Goal: Information Seeking & Learning: Check status

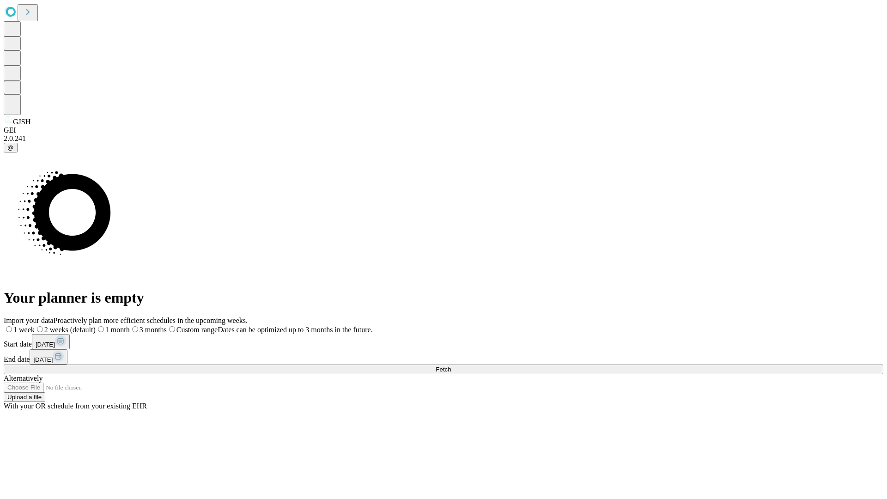
click at [451, 366] on span "Fetch" at bounding box center [443, 369] width 15 height 7
